Goal: Information Seeking & Learning: Learn about a topic

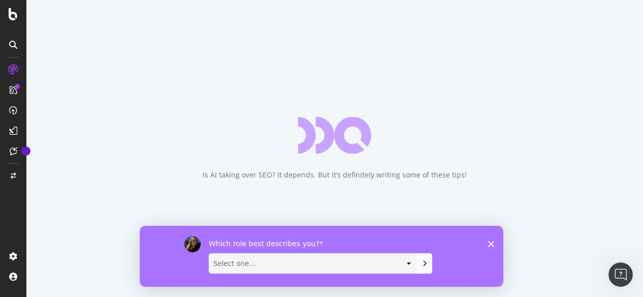
click at [490, 243] on icon "Close survey" at bounding box center [491, 243] width 6 height 6
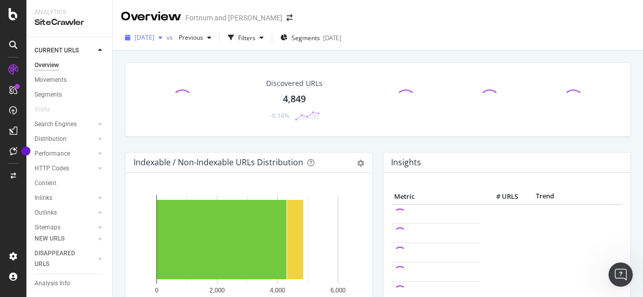
click at [154, 36] on span "[DATE]" at bounding box center [145, 37] width 20 height 9
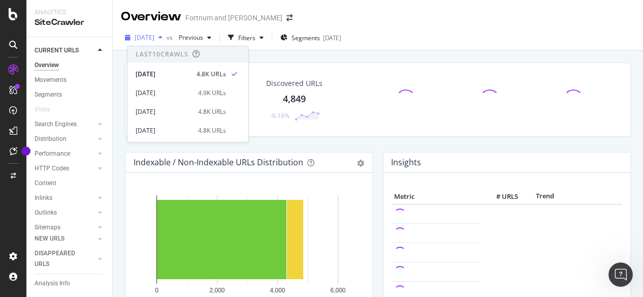
click at [154, 36] on span "[DATE]" at bounding box center [145, 37] width 20 height 9
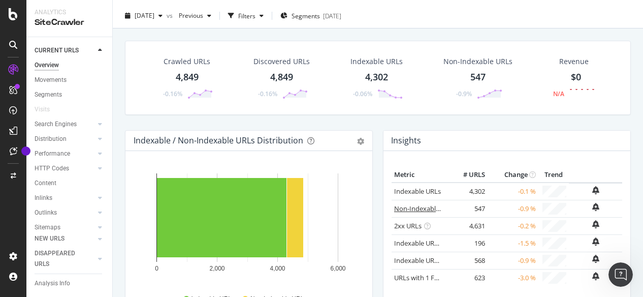
scroll to position [26, 0]
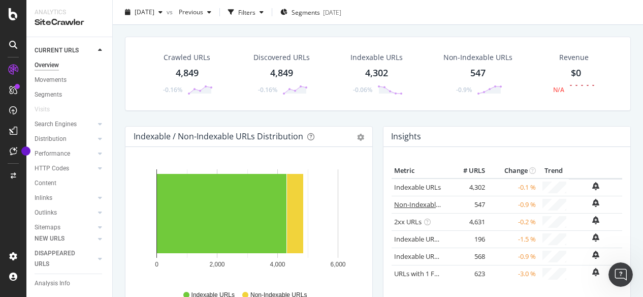
click at [404, 204] on link "Non-Indexable URLs" at bounding box center [425, 204] width 62 height 9
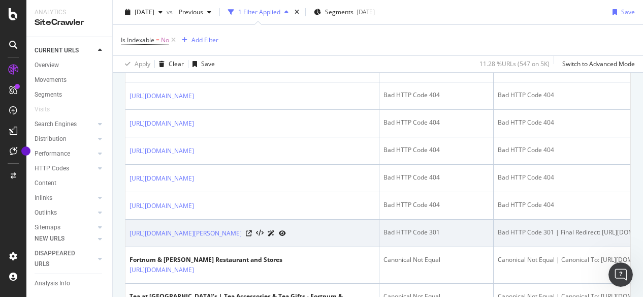
scroll to position [278, 0]
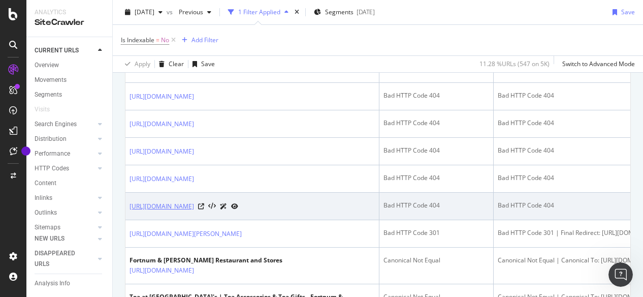
click at [194, 203] on link "[URL][DOMAIN_NAME]" at bounding box center [162, 206] width 65 height 10
click at [204, 204] on icon at bounding box center [201, 206] width 6 height 6
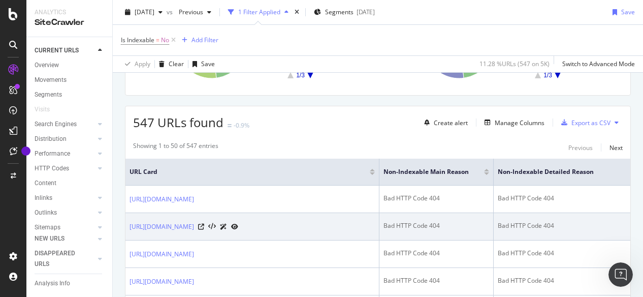
scroll to position [237, 0]
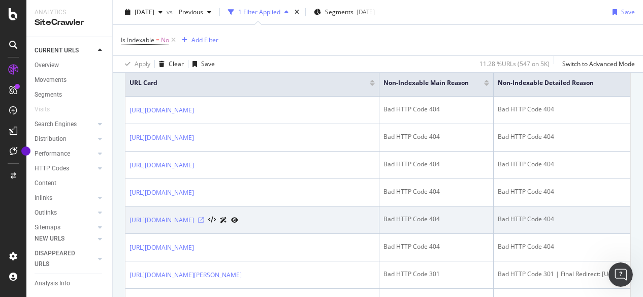
click at [204, 217] on icon at bounding box center [201, 220] width 6 height 6
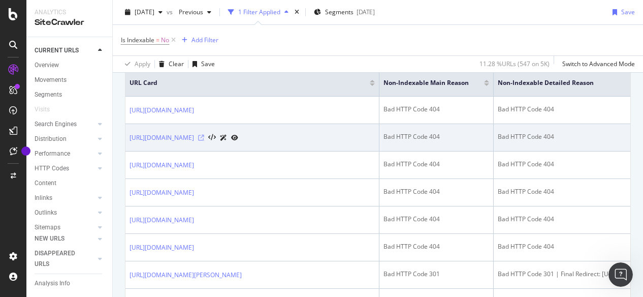
click at [204, 136] on icon at bounding box center [201, 138] width 6 height 6
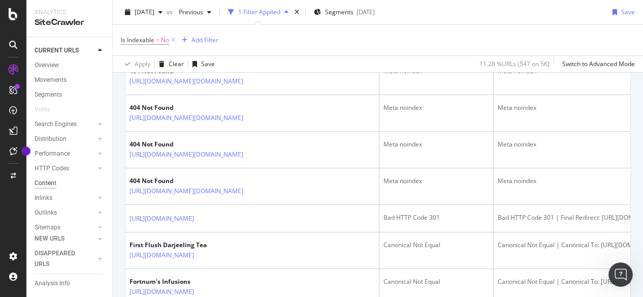
scroll to position [54, 0]
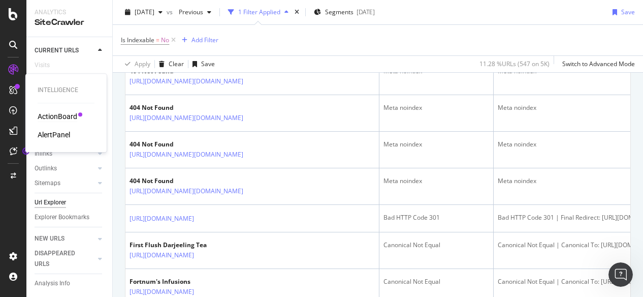
click at [61, 118] on div "ActionBoard" at bounding box center [58, 116] width 40 height 10
